Goal: Book appointment/travel/reservation

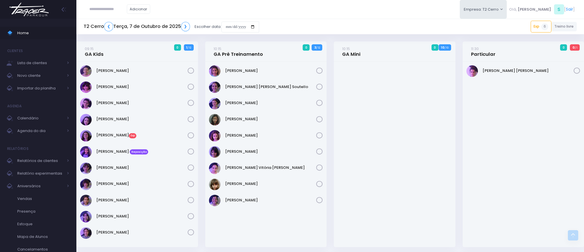
scroll to position [325, 0]
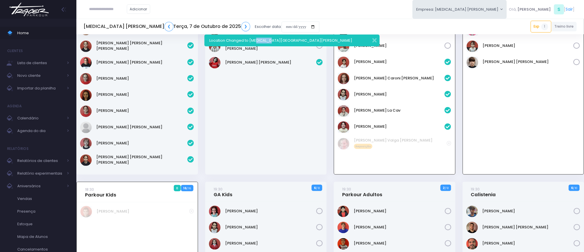
click at [374, 42] on button "button" at bounding box center [371, 39] width 12 height 7
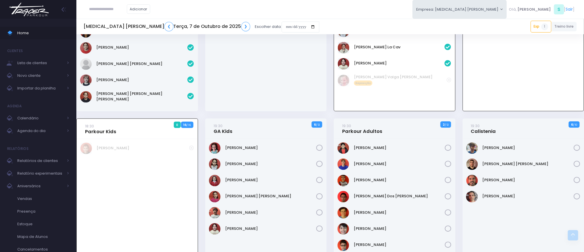
scroll to position [309, 0]
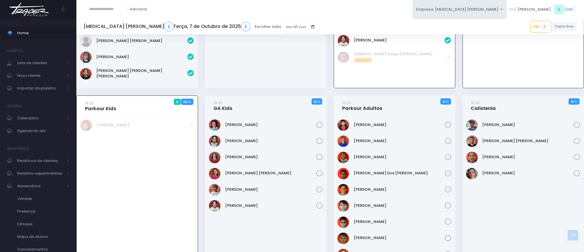
click at [319, 75] on div "[PERSON_NAME]" at bounding box center [266, 11] width 122 height 155
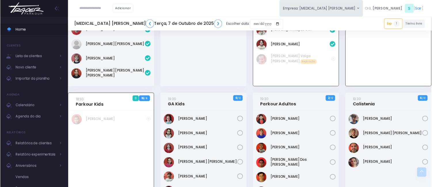
scroll to position [300, 0]
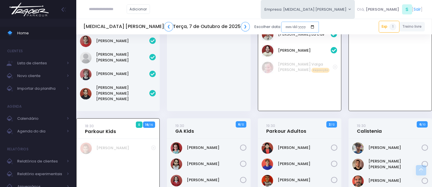
click at [281, 27] on input "date" at bounding box center [300, 27] width 38 height 11
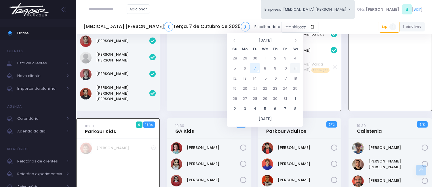
click at [298, 67] on td "11" at bounding box center [295, 68] width 10 height 10
type input "**********"
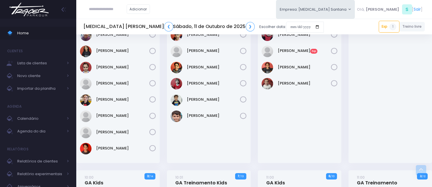
scroll to position [64, 0]
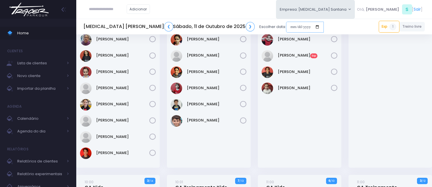
drag, startPoint x: 242, startPoint y: 24, endPoint x: 243, endPoint y: 29, distance: 5.2
click at [286, 24] on input "date" at bounding box center [305, 27] width 38 height 11
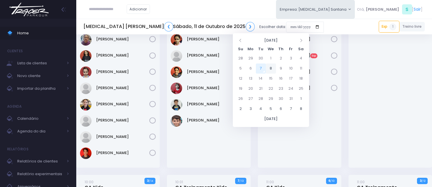
click at [269, 71] on td "8" at bounding box center [271, 68] width 10 height 10
type input "**********"
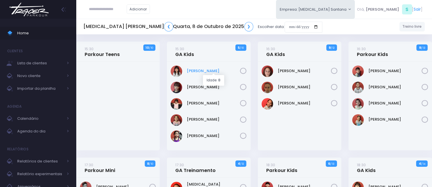
click at [207, 70] on link "Giovanna Akari Uehara" at bounding box center [213, 71] width 53 height 6
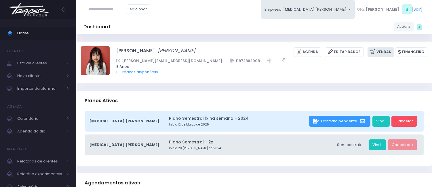
click at [385, 54] on link "Vendas" at bounding box center [381, 52] width 27 height 10
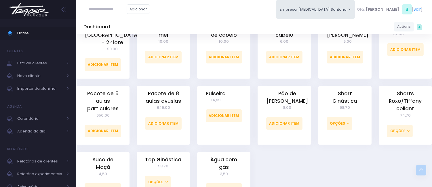
scroll to position [480, 0]
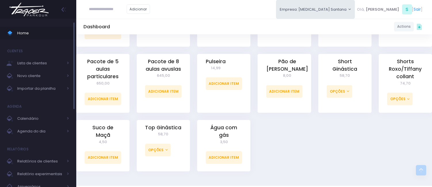
click at [41, 32] on span "Home" at bounding box center [43, 32] width 52 height 7
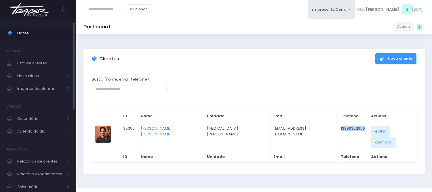
click at [45, 30] on span "Home" at bounding box center [43, 32] width 52 height 7
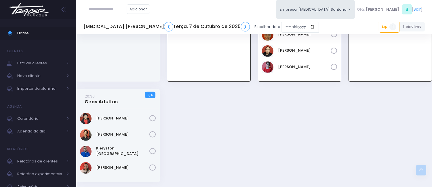
scroll to position [542, 0]
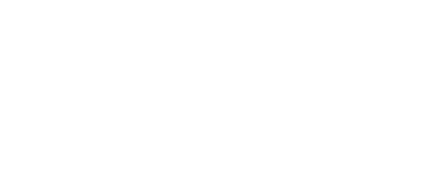
scroll to position [405, 0]
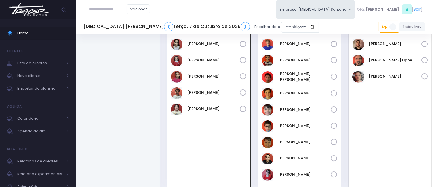
click at [277, 5] on div "Adicionar Empresa: T3 Santana T2 Cerro T3 Santana T4 Pompeia Olá, S" at bounding box center [254, 9] width 356 height 19
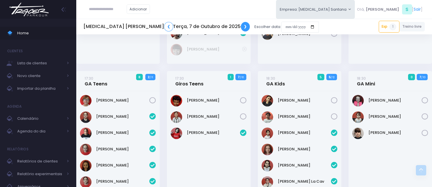
scroll to position [149, 0]
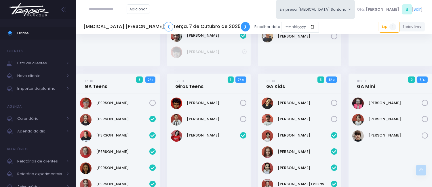
click at [241, 26] on link "❯" at bounding box center [245, 27] width 9 height 10
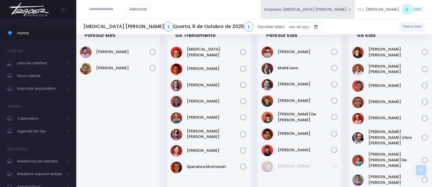
scroll to position [104, 0]
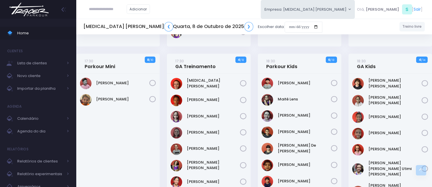
click at [288, 42] on div "Manuella Brandão" at bounding box center [300, 2] width 84 height 88
click at [265, 16] on div "Adicionar Empresa: T3 Santana T2 Cerro T3 Santana T4 Pompeia Olá, S" at bounding box center [254, 9] width 356 height 19
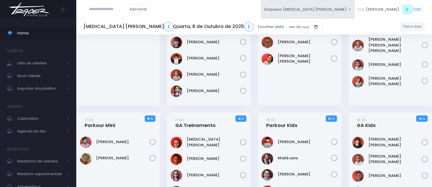
scroll to position [0, 0]
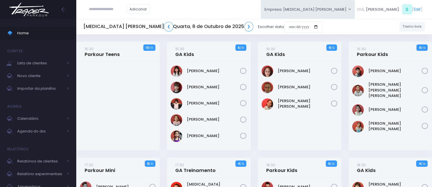
click at [121, 10] on input "text" at bounding box center [107, 9] width 37 height 11
type input "******"
click input "submit" at bounding box center [0, 0] width 0 height 0
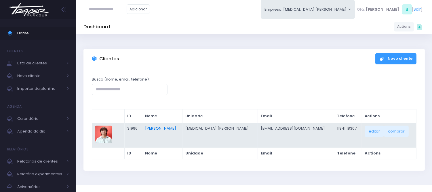
click at [176, 126] on link "[PERSON_NAME]" at bounding box center [160, 127] width 31 height 5
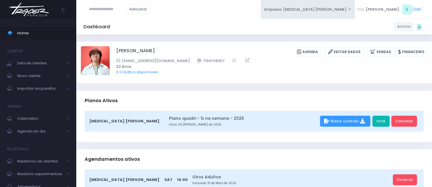
click at [378, 120] on link "Vindi" at bounding box center [381, 121] width 17 height 11
click at [31, 30] on span "Home" at bounding box center [43, 32] width 52 height 7
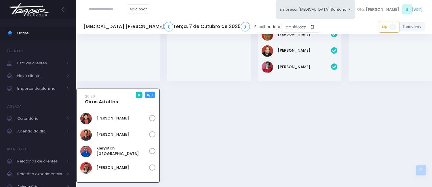
scroll to position [542, 0]
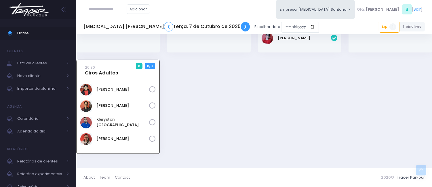
click at [241, 27] on link "❯" at bounding box center [245, 27] width 9 height 10
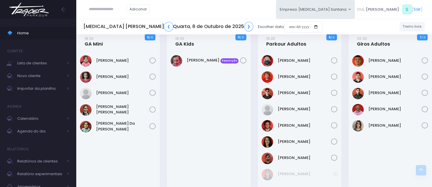
scroll to position [328, 0]
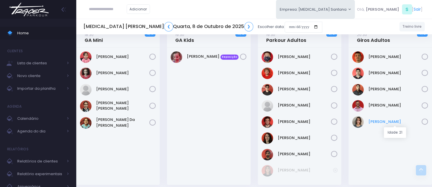
click at [382, 122] on link "Paloma Botana" at bounding box center [395, 122] width 53 height 6
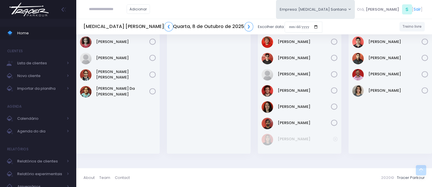
scroll to position [232, 0]
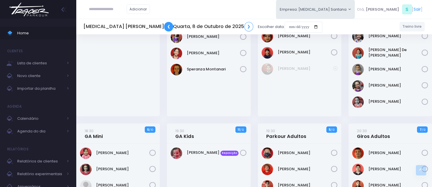
click at [164, 26] on link "❮" at bounding box center [168, 27] width 9 height 10
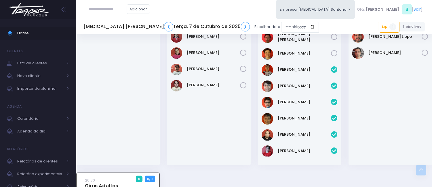
scroll to position [445, 0]
